Goal: Task Accomplishment & Management: Complete application form

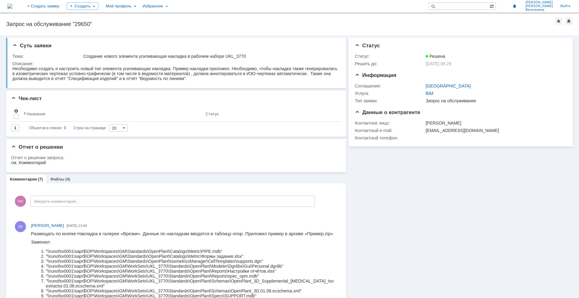
click at [12, 5] on img at bounding box center [9, 6] width 5 height 5
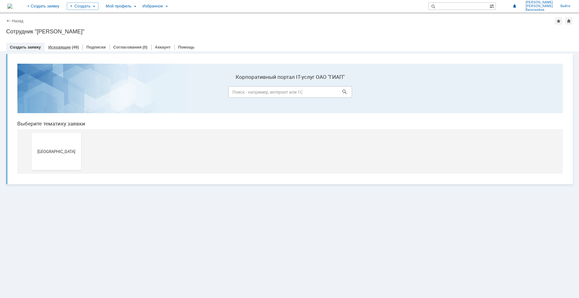
click at [67, 46] on link "Исходящие" at bounding box center [59, 47] width 23 height 5
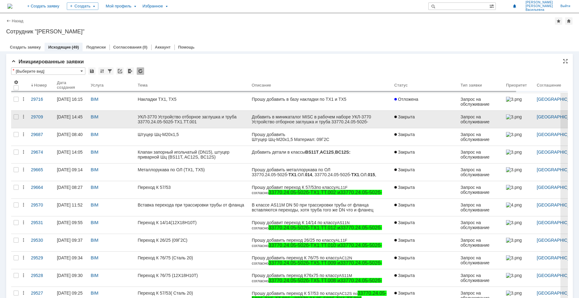
click at [240, 121] on div "УКЛ-3770 Устройство отборное заглушка и труба 33770.24.05-502б-ТХ1.ТТ.001" at bounding box center [192, 119] width 109 height 10
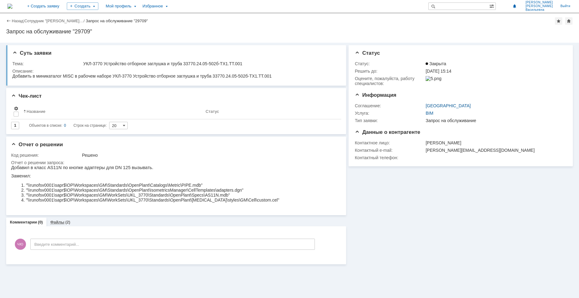
click at [60, 222] on link "Файлы" at bounding box center [57, 222] width 14 height 5
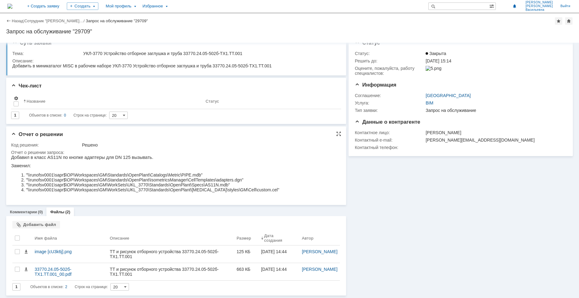
click at [32, 213] on link "Комментарии" at bounding box center [23, 212] width 27 height 5
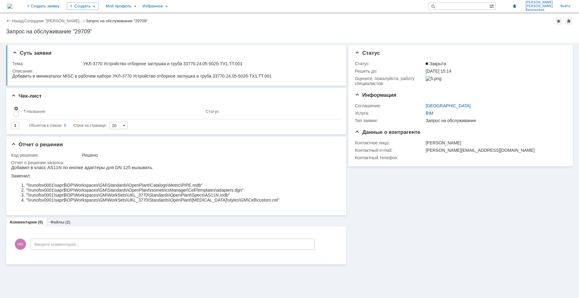
click at [12, 6] on img at bounding box center [9, 6] width 5 height 5
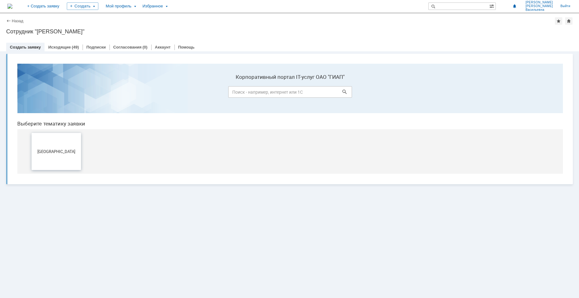
click at [66, 155] on button "[GEOGRAPHIC_DATA]" at bounding box center [56, 151] width 49 height 37
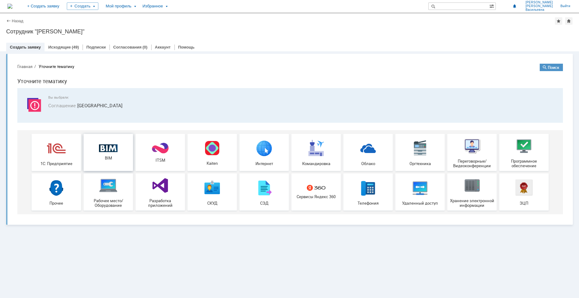
click at [116, 154] on div "BIM" at bounding box center [108, 152] width 46 height 16
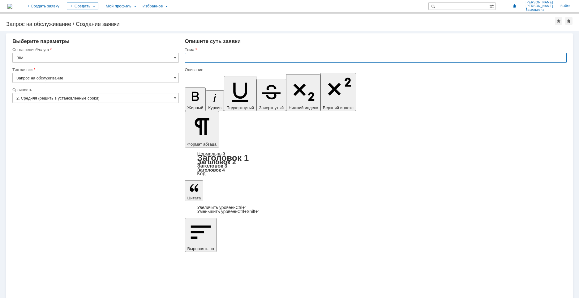
click at [198, 58] on input "text" at bounding box center [376, 58] width 382 height 10
type input "Не выходит изометричку"
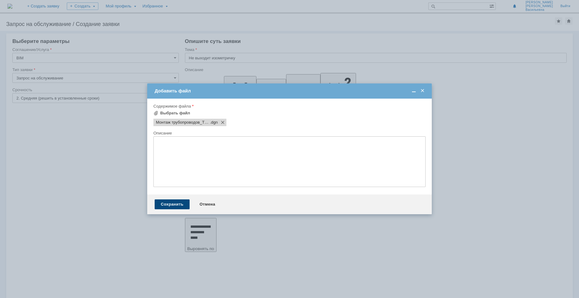
click at [179, 203] on div "Сохранить" at bounding box center [172, 205] width 35 height 10
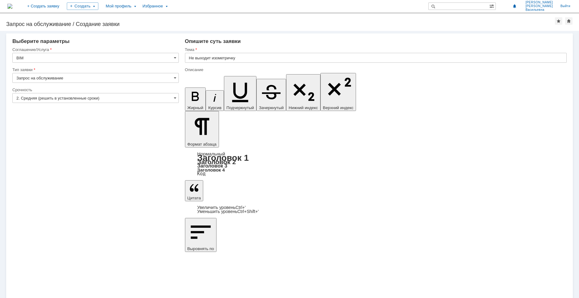
click at [253, 59] on input "Не выходит изометричку" at bounding box center [376, 58] width 382 height 10
click at [211, 58] on input "Не выходит изометричку" at bounding box center [376, 58] width 382 height 10
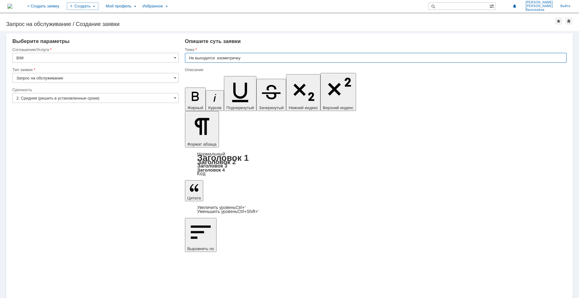
click at [260, 57] on input "Не выходится изометричку" at bounding box center [376, 58] width 382 height 10
type input "Не выходится изометрический чертеж"
